Goal: Transaction & Acquisition: Subscribe to service/newsletter

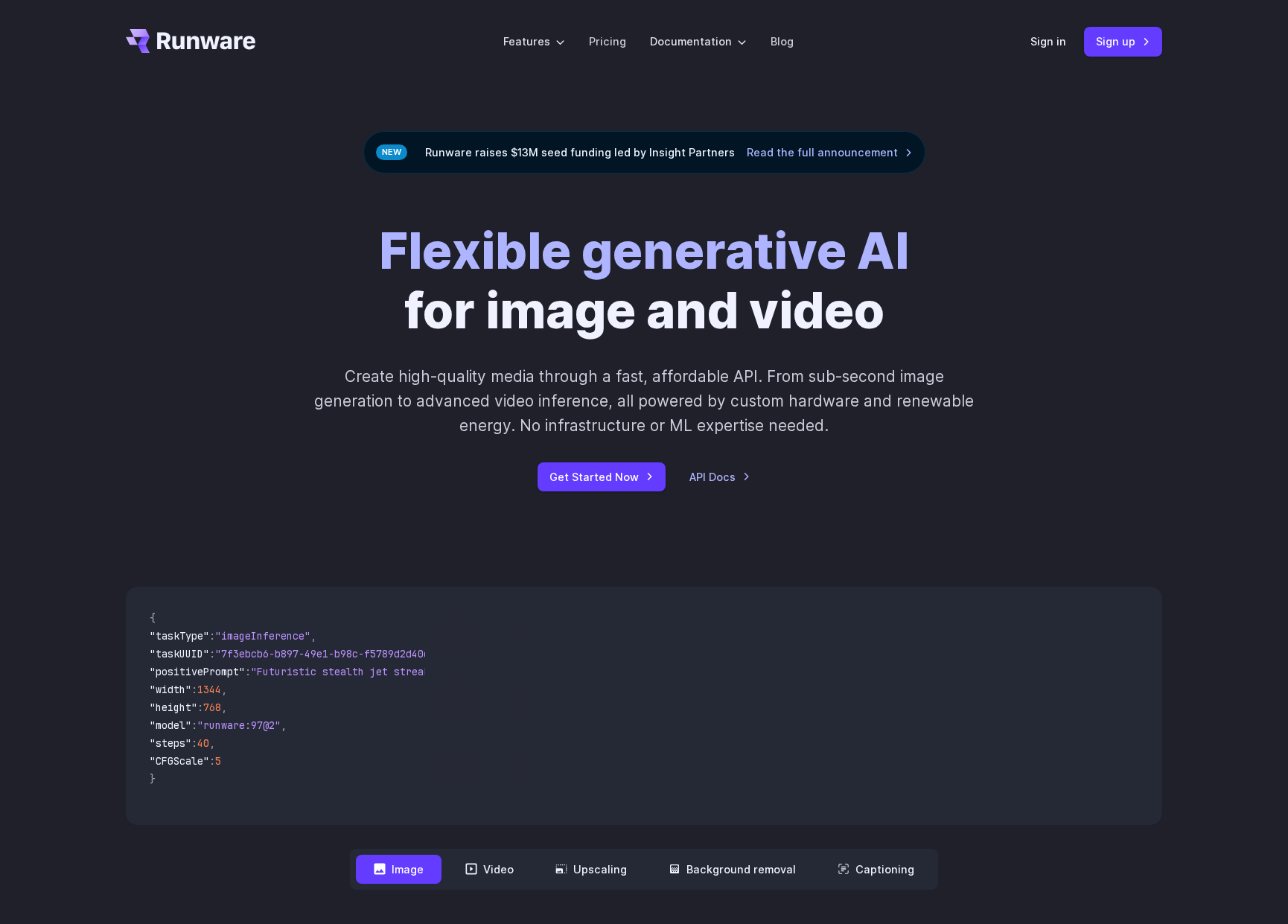
click at [1005, 561] on div "**********" at bounding box center [644, 738] width 1288 height 399
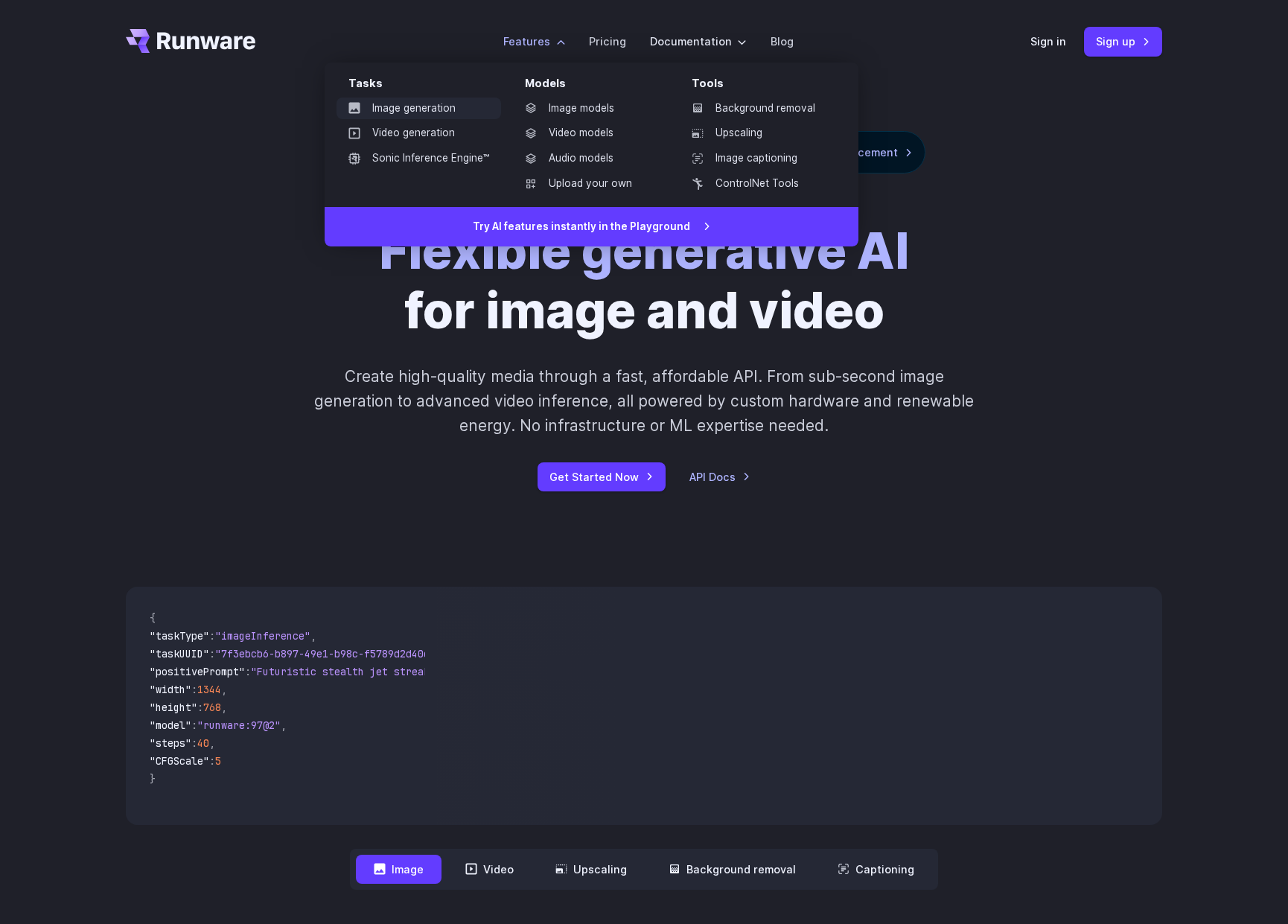
click at [443, 102] on link "Image generation" at bounding box center [418, 109] width 165 height 23
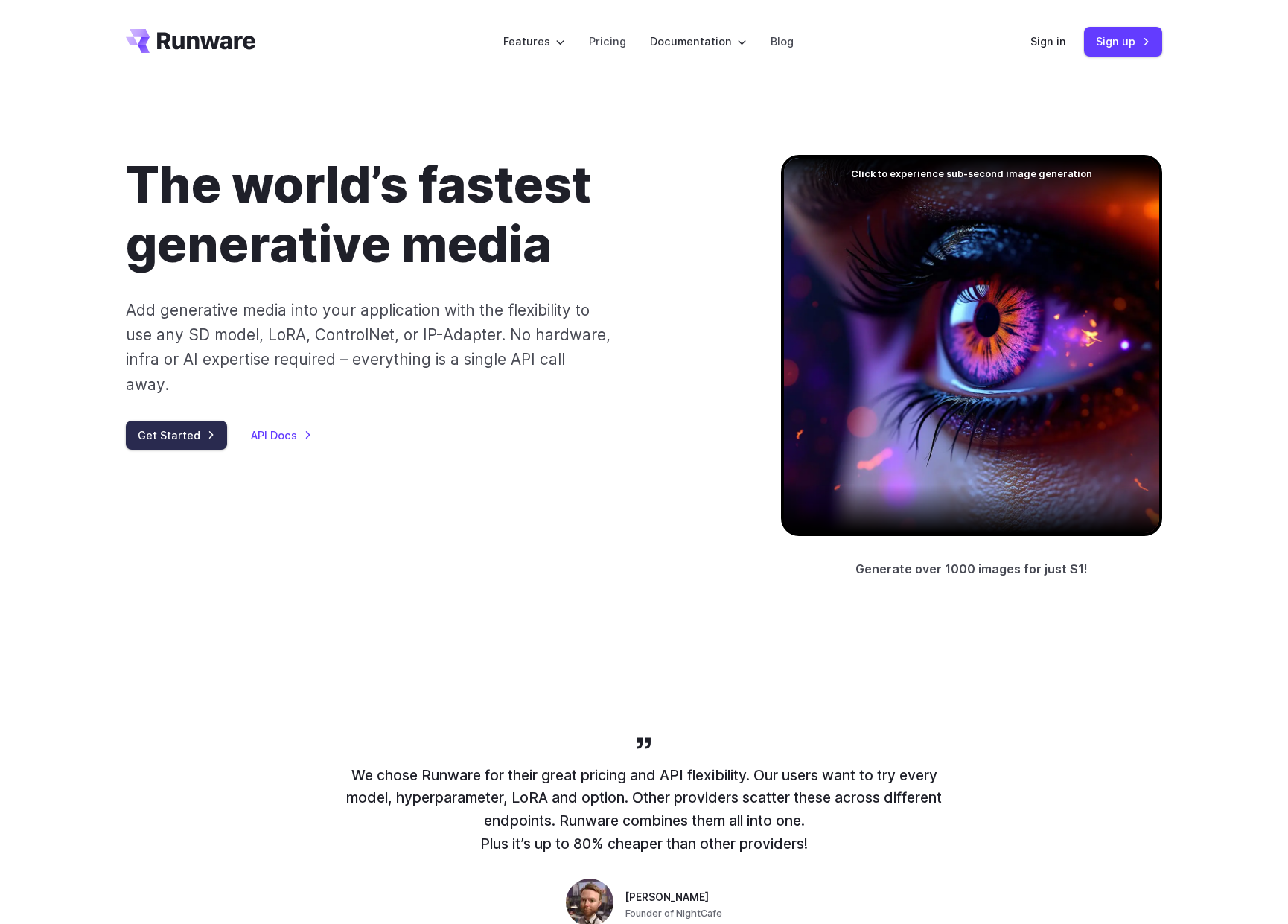
click at [210, 421] on link "Get Started" at bounding box center [176, 435] width 102 height 29
